Goal: Task Accomplishment & Management: Use online tool/utility

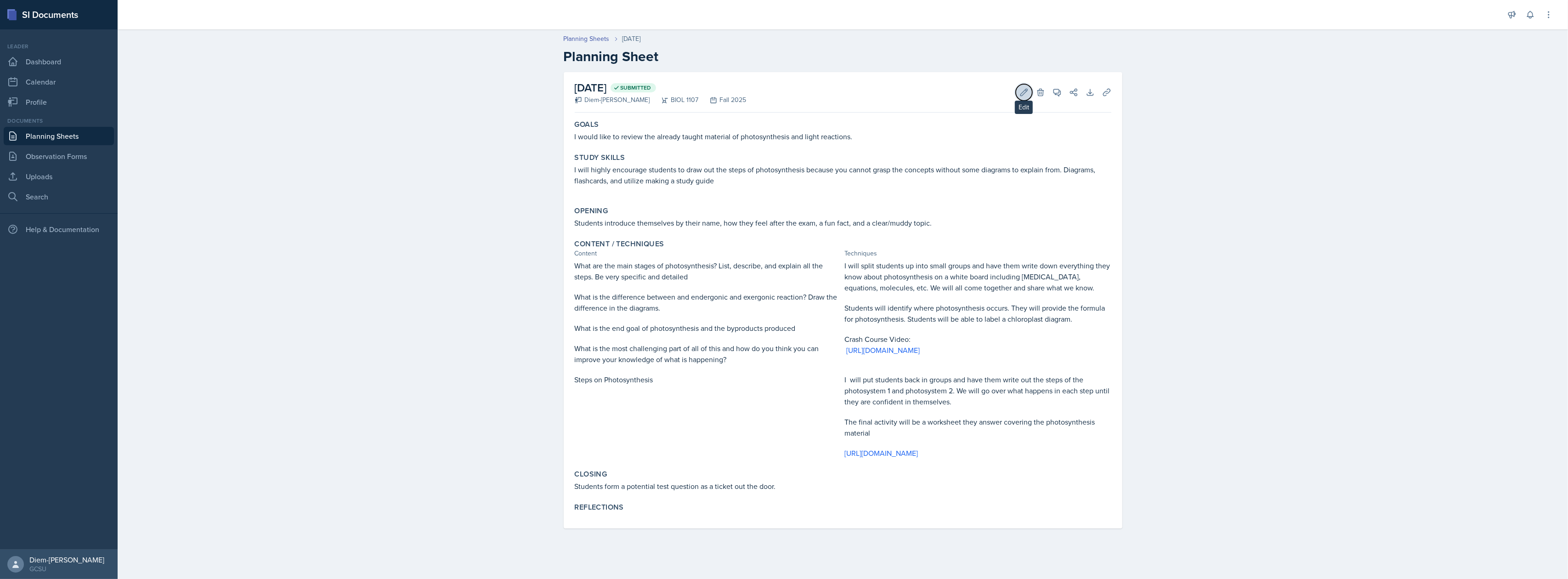
click at [1022, 94] on icon at bounding box center [1024, 92] width 9 height 9
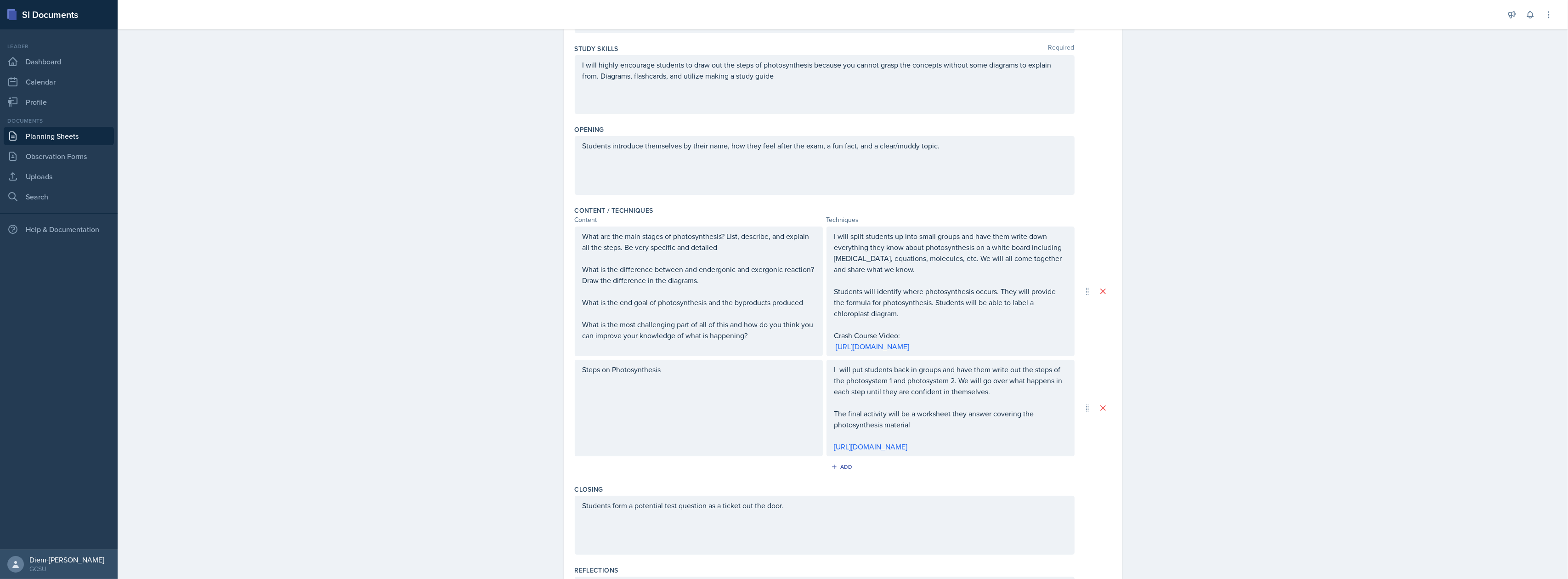
click at [736, 405] on div "Steps on Photosynthesis" at bounding box center [698, 408] width 248 height 96
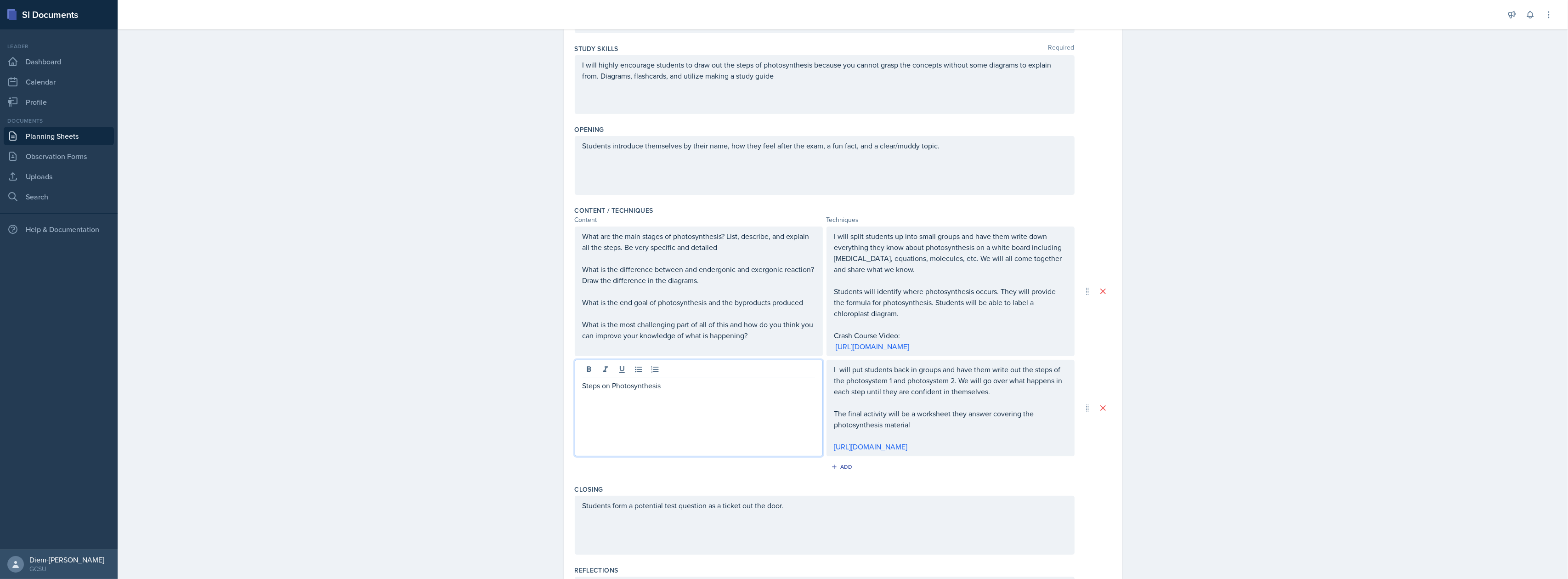
scroll to position [138, 0]
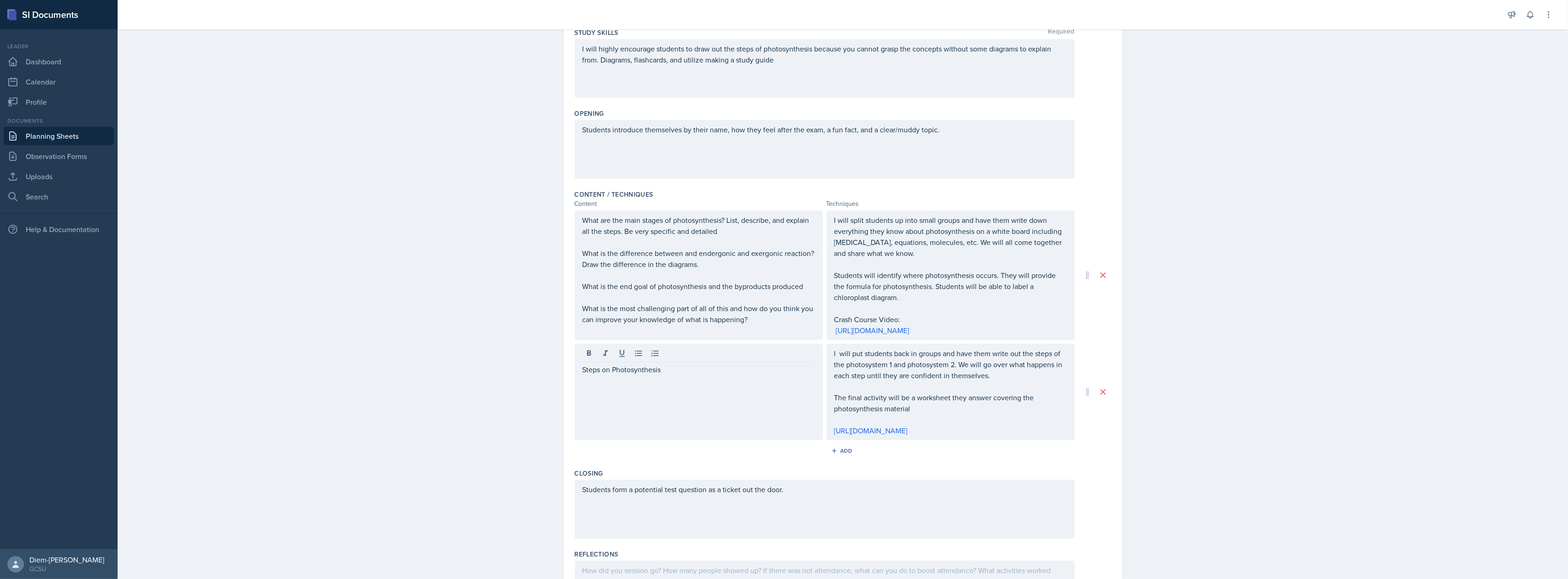
click at [732, 395] on div "Steps on Photosynthesis" at bounding box center [698, 392] width 248 height 96
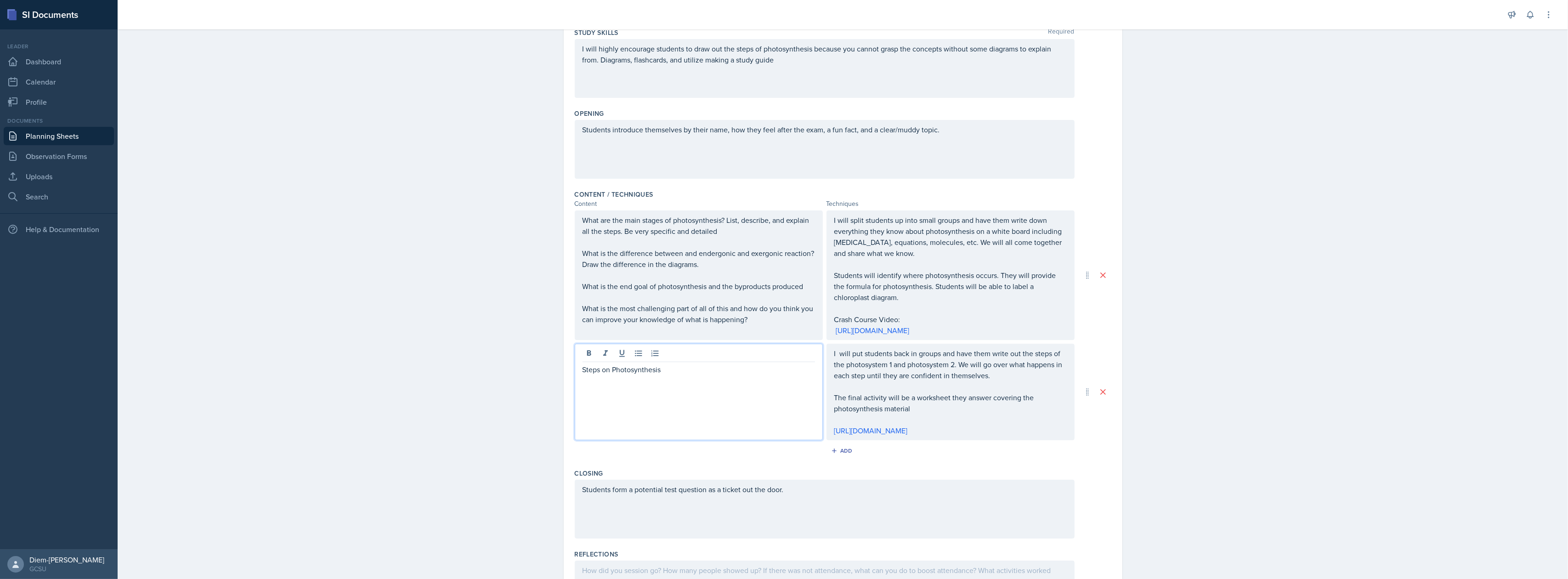
click at [685, 372] on p "Steps on Photosynthesis" at bounding box center [698, 369] width 233 height 11
click at [709, 276] on p at bounding box center [698, 275] width 233 height 11
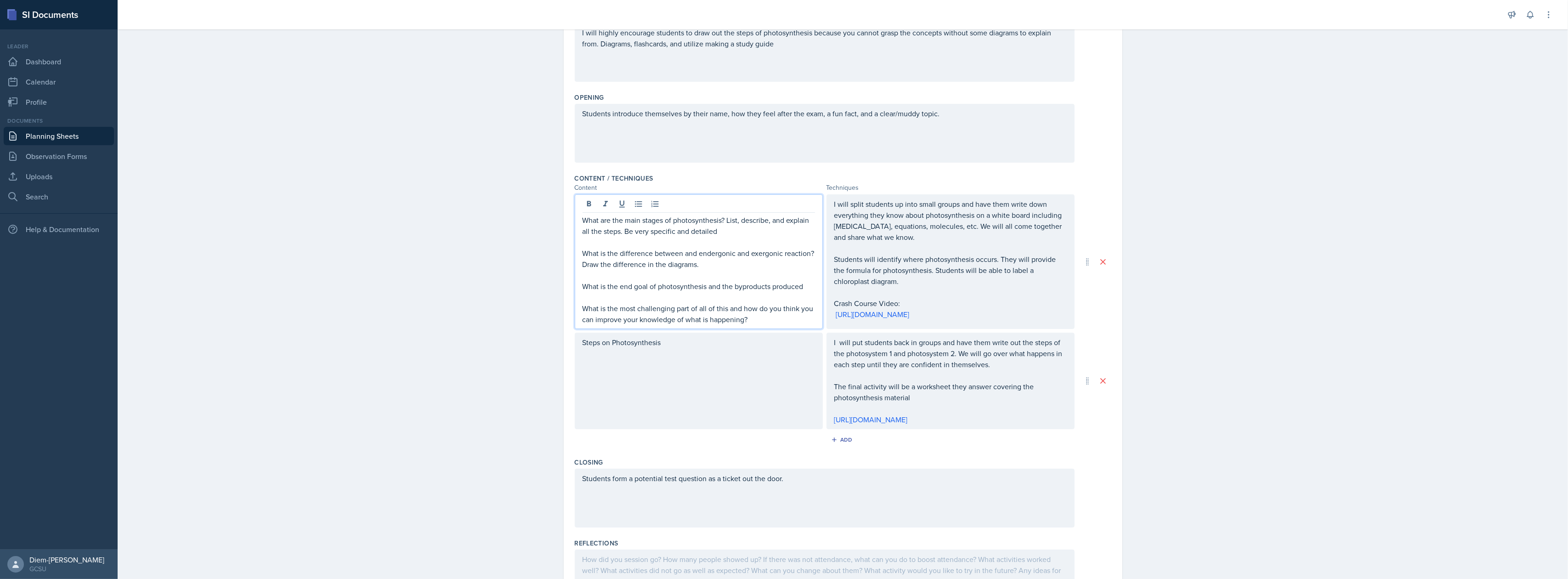
click at [739, 235] on p "What are the main stages of photosynthesis? List, describe, and explain all the…" at bounding box center [698, 226] width 233 height 22
click at [780, 323] on p "What is the most challenging part of all of this and how do you think you can i…" at bounding box center [698, 314] width 233 height 22
click at [768, 373] on div "Steps on Photosynthesis" at bounding box center [698, 381] width 248 height 96
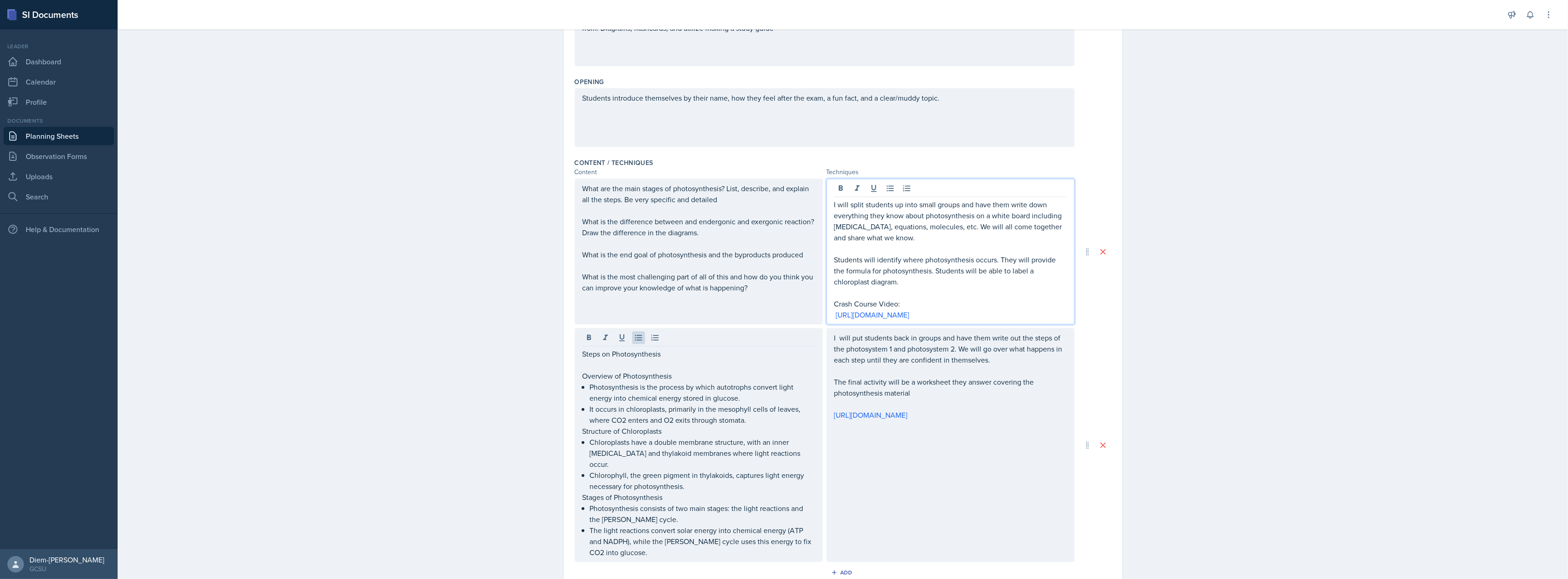
scroll to position [186, 0]
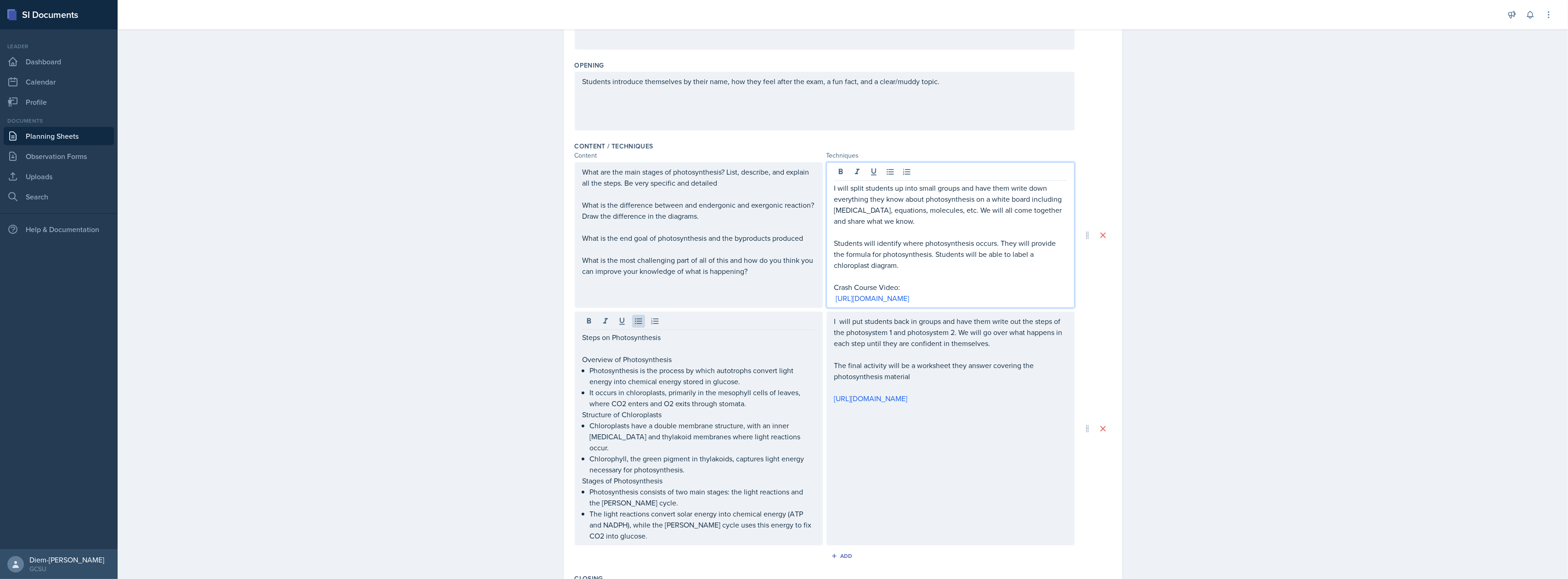
drag, startPoint x: 996, startPoint y: 299, endPoint x: 828, endPoint y: 295, distance: 168.0
click at [828, 295] on div "I will split students up into small groups and have them write down everything …" at bounding box center [950, 235] width 248 height 146
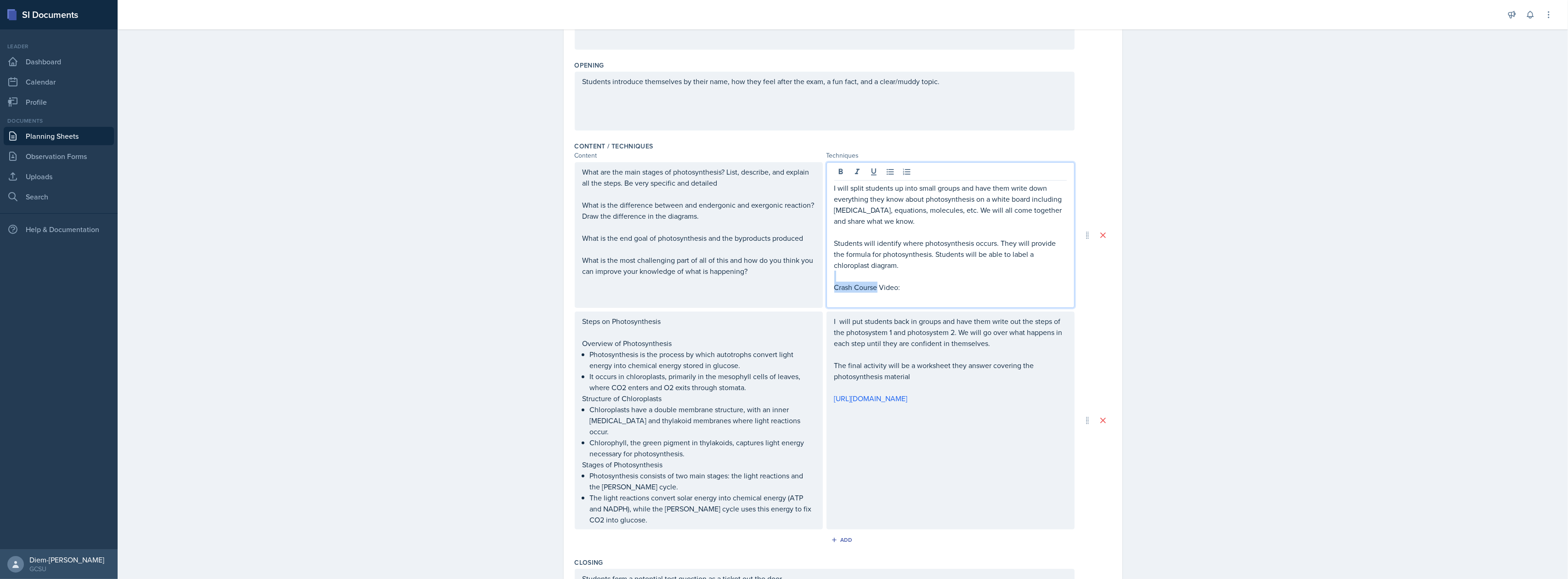
drag, startPoint x: 872, startPoint y: 287, endPoint x: 813, endPoint y: 280, distance: 59.4
click at [813, 280] on div "What are the main stages of photosynthesis? List, describe, and explain all the…" at bounding box center [824, 235] width 500 height 146
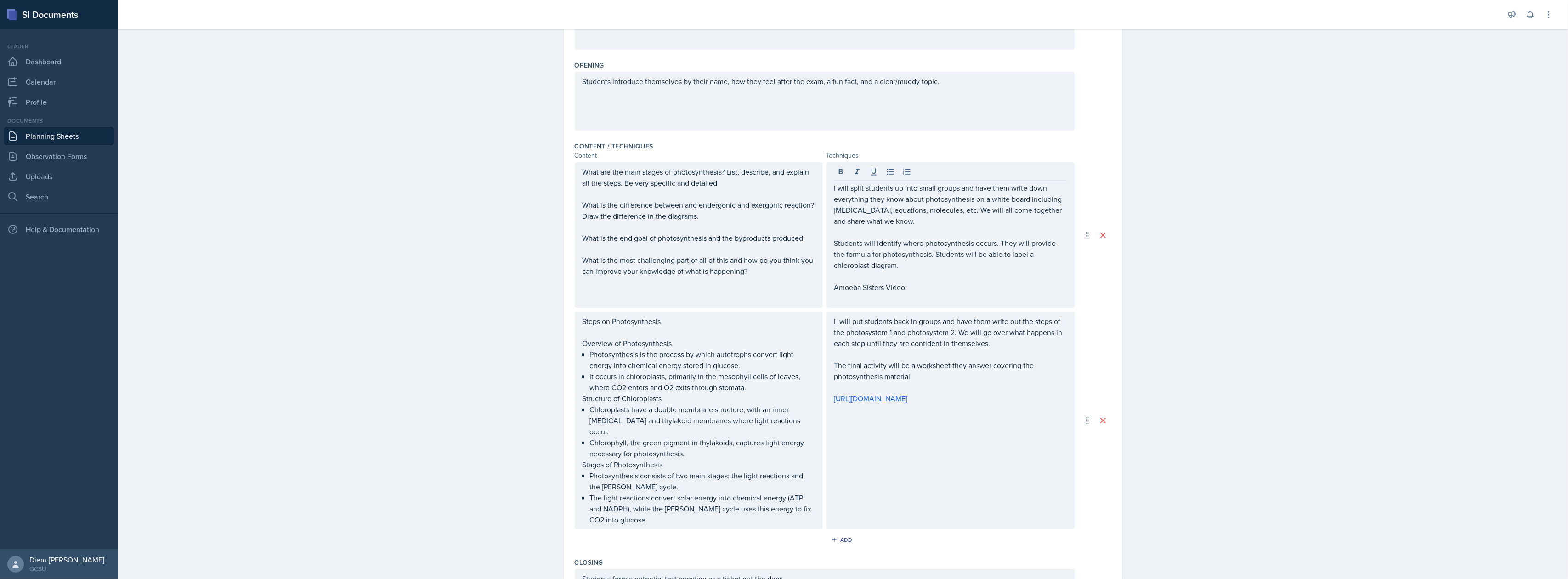
click at [878, 310] on div "What are the main stages of photosynthesis? List, describe, and explain all the…" at bounding box center [843, 346] width 536 height 367
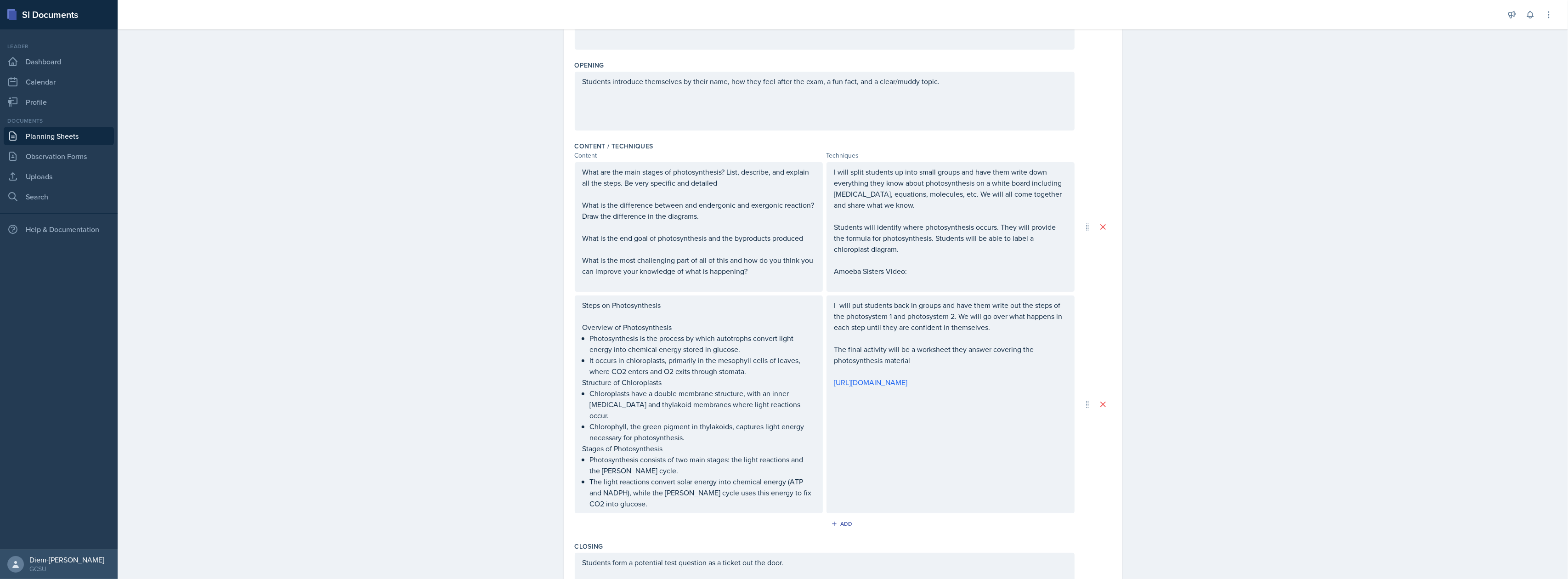
click at [850, 285] on div "I will split students up into small groups and have them write down everything …" at bounding box center [950, 227] width 233 height 121
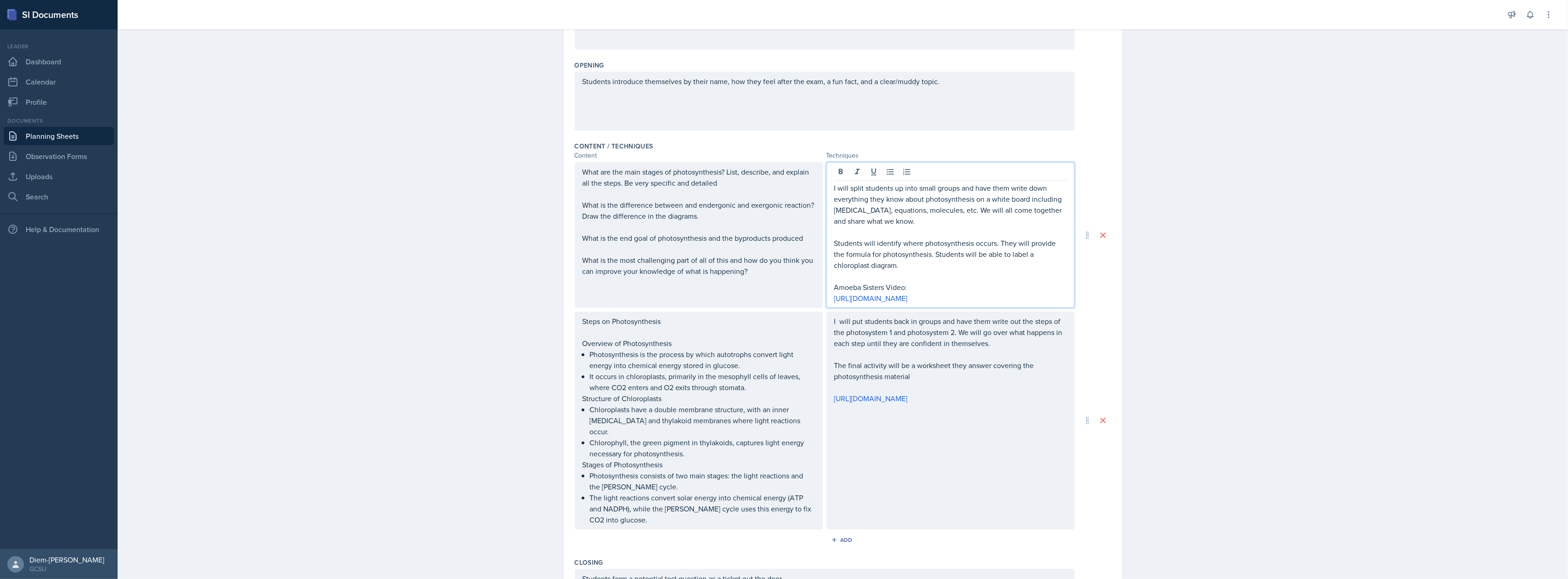
click at [966, 273] on p at bounding box center [950, 276] width 233 height 11
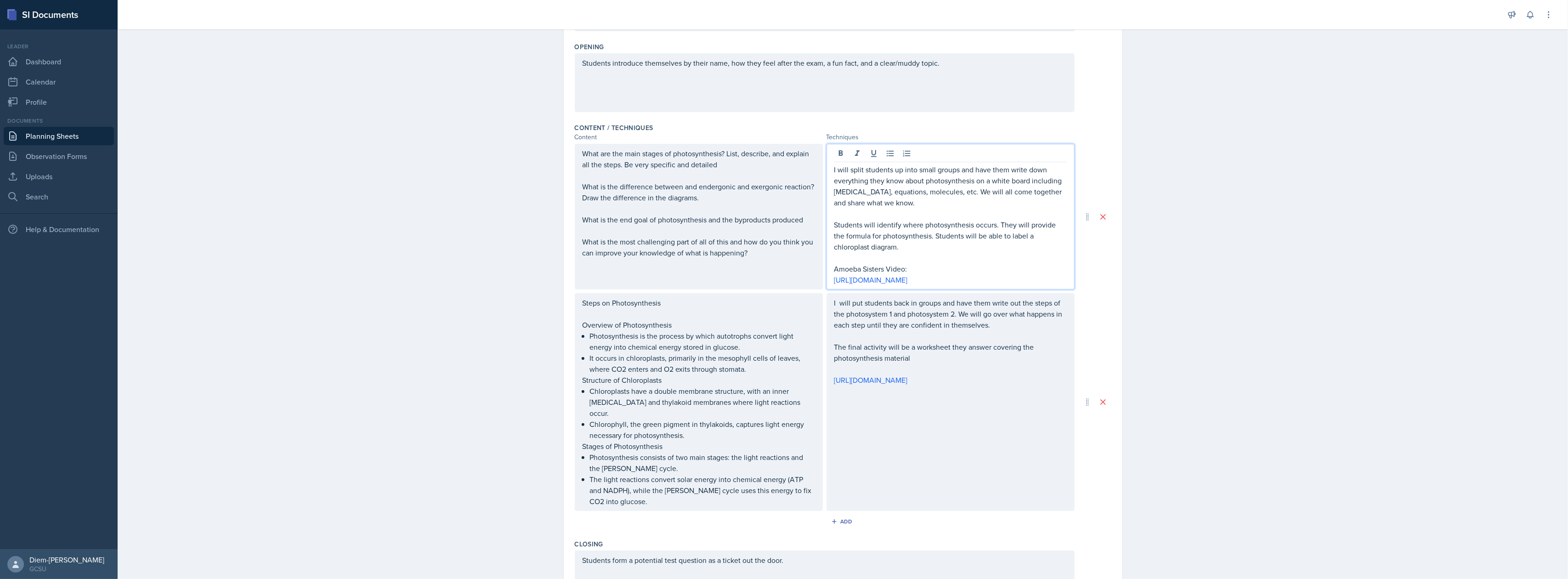
scroll to position [0, 0]
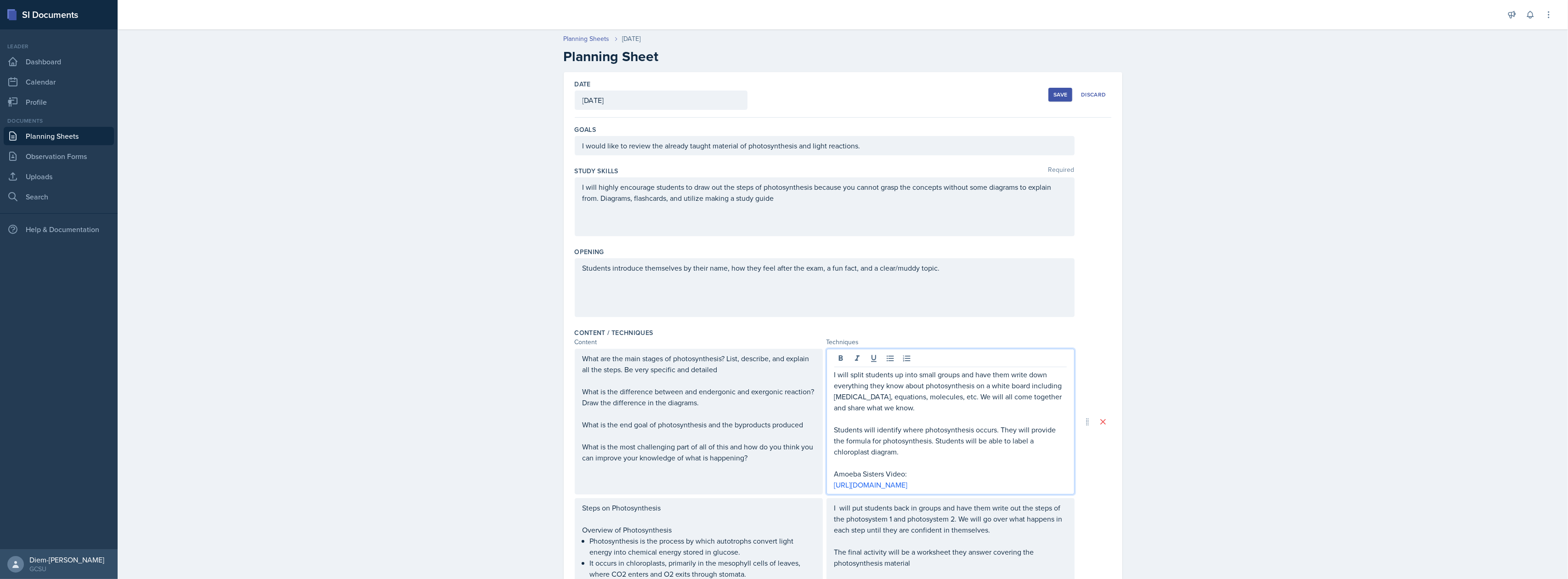
click at [1059, 96] on div "Save" at bounding box center [1060, 94] width 14 height 8
